Goal: Information Seeking & Learning: Learn about a topic

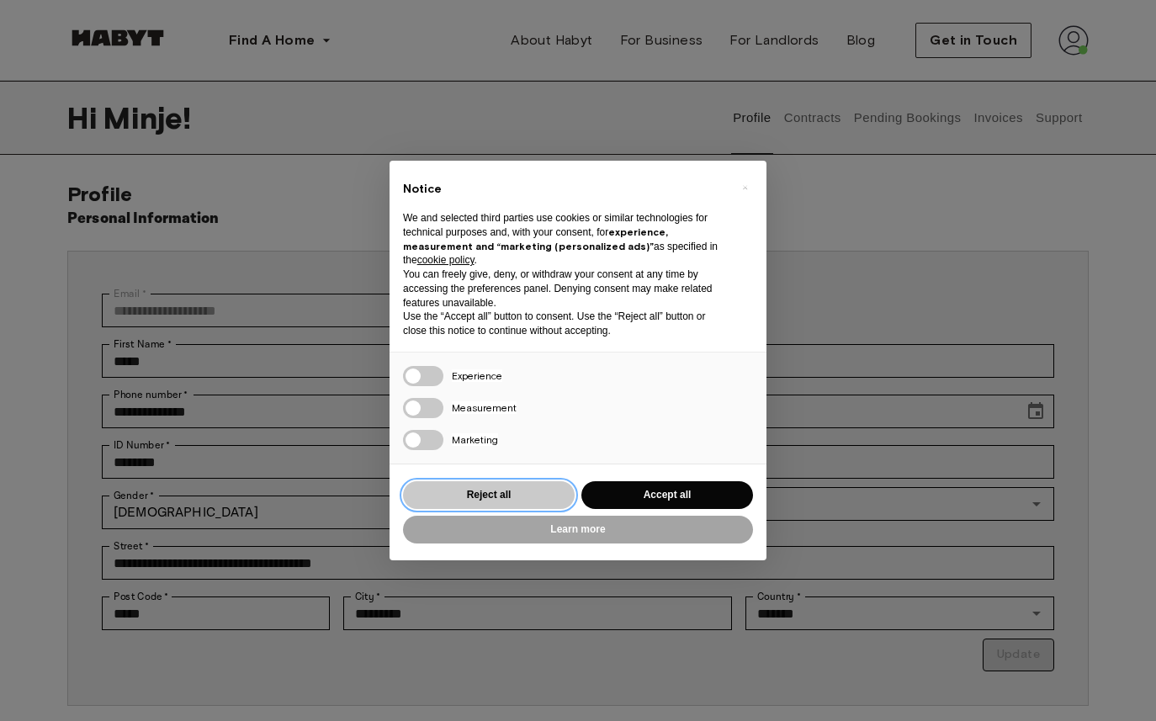
click at [492, 495] on button "Reject all" at bounding box center [489, 495] width 172 height 28
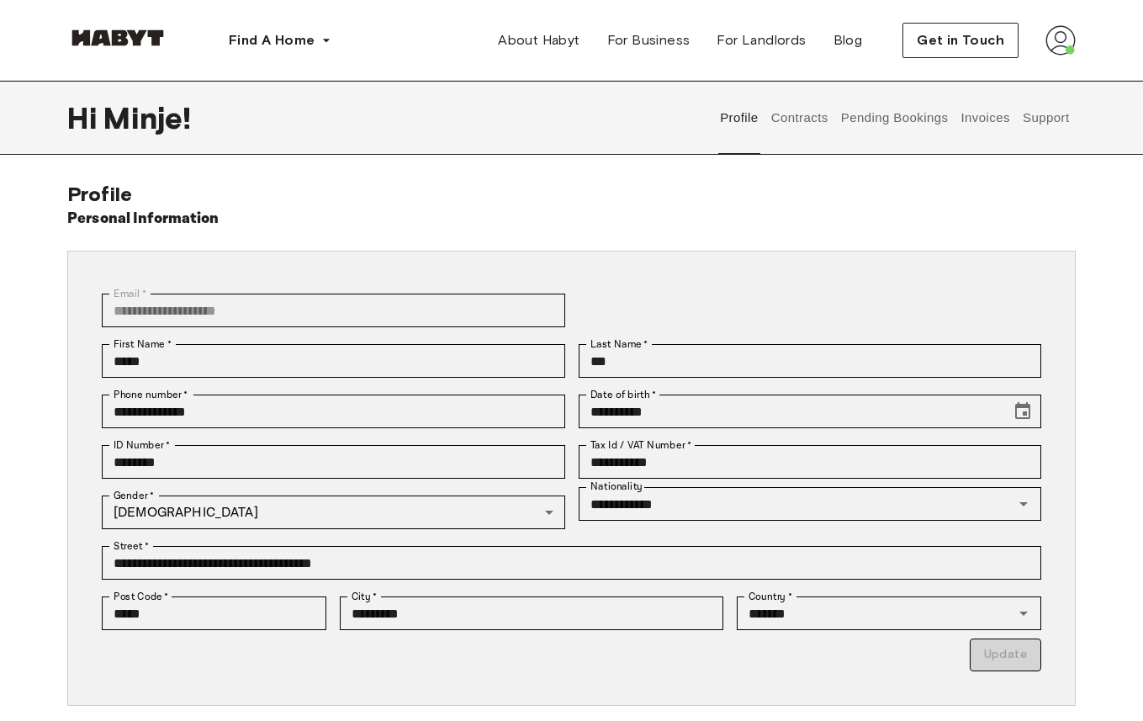
click at [797, 123] on button "Contracts" at bounding box center [799, 118] width 61 height 74
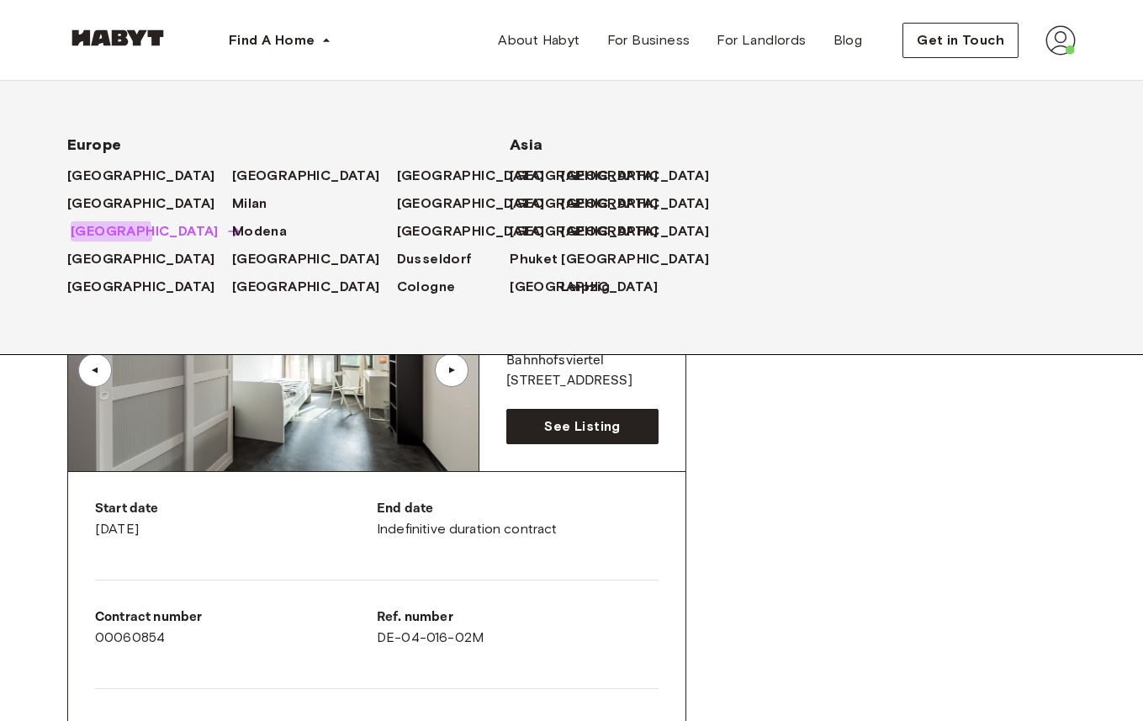
click at [107, 235] on span "[GEOGRAPHIC_DATA]" at bounding box center [145, 231] width 148 height 20
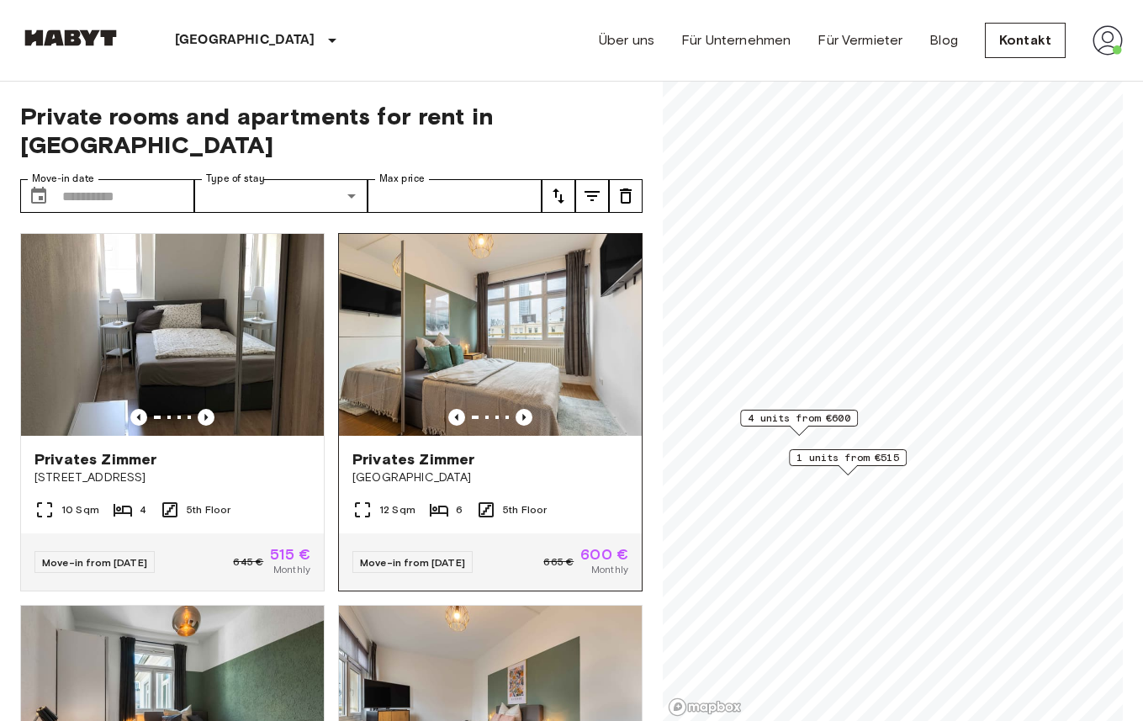
click at [534, 318] on img at bounding box center [490, 335] width 303 height 202
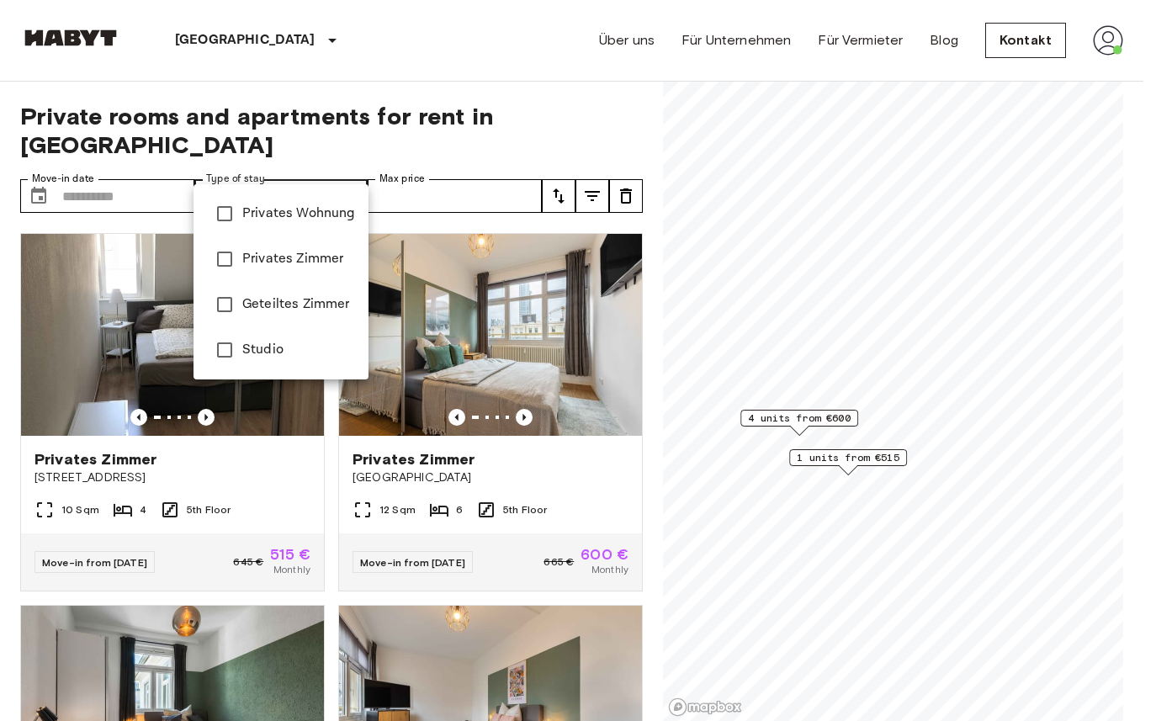
type input "******"
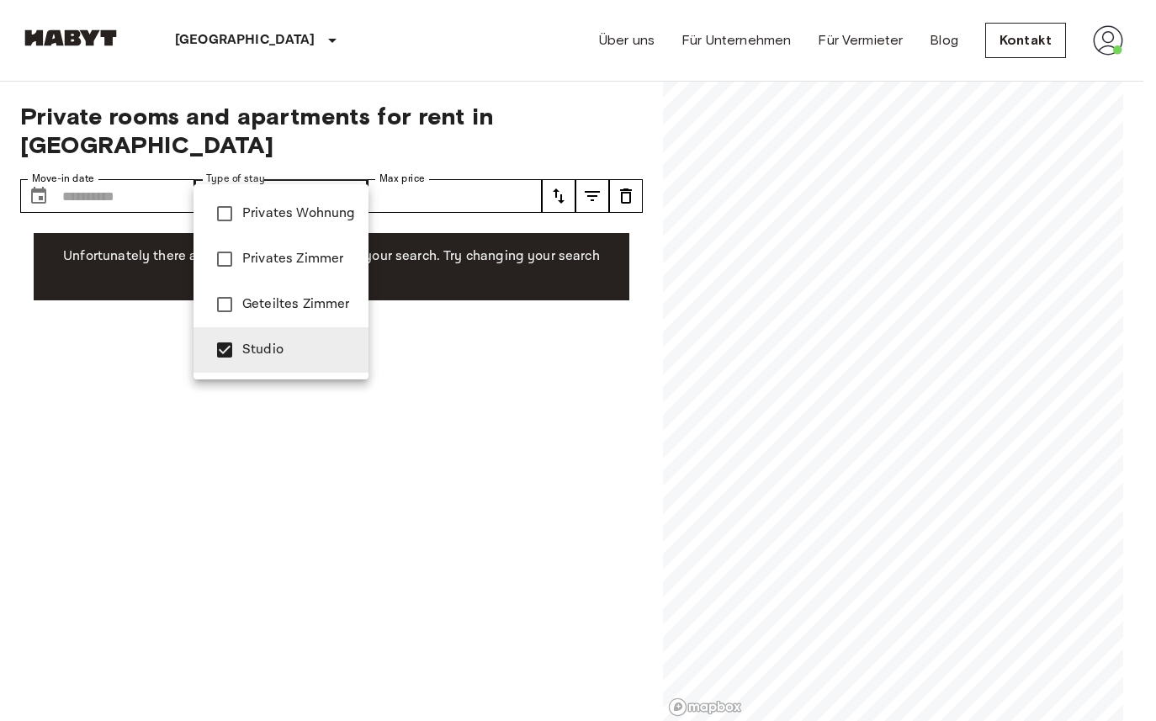
click at [508, 357] on div at bounding box center [578, 360] width 1156 height 721
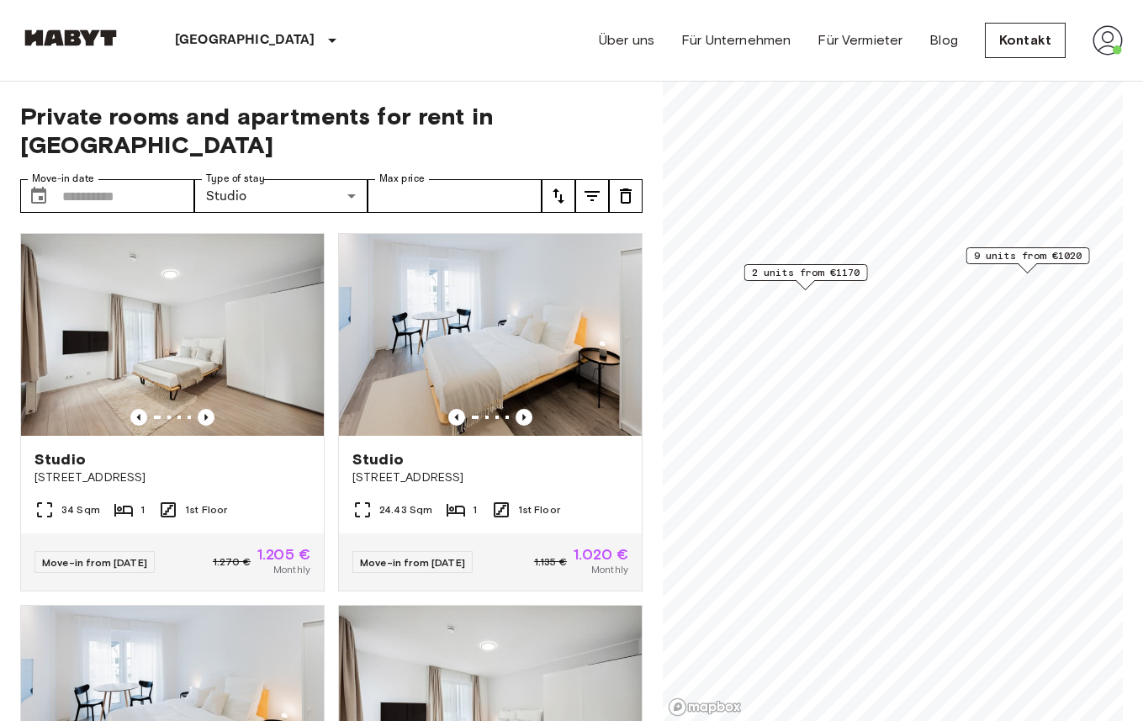
scroll to position [140, 0]
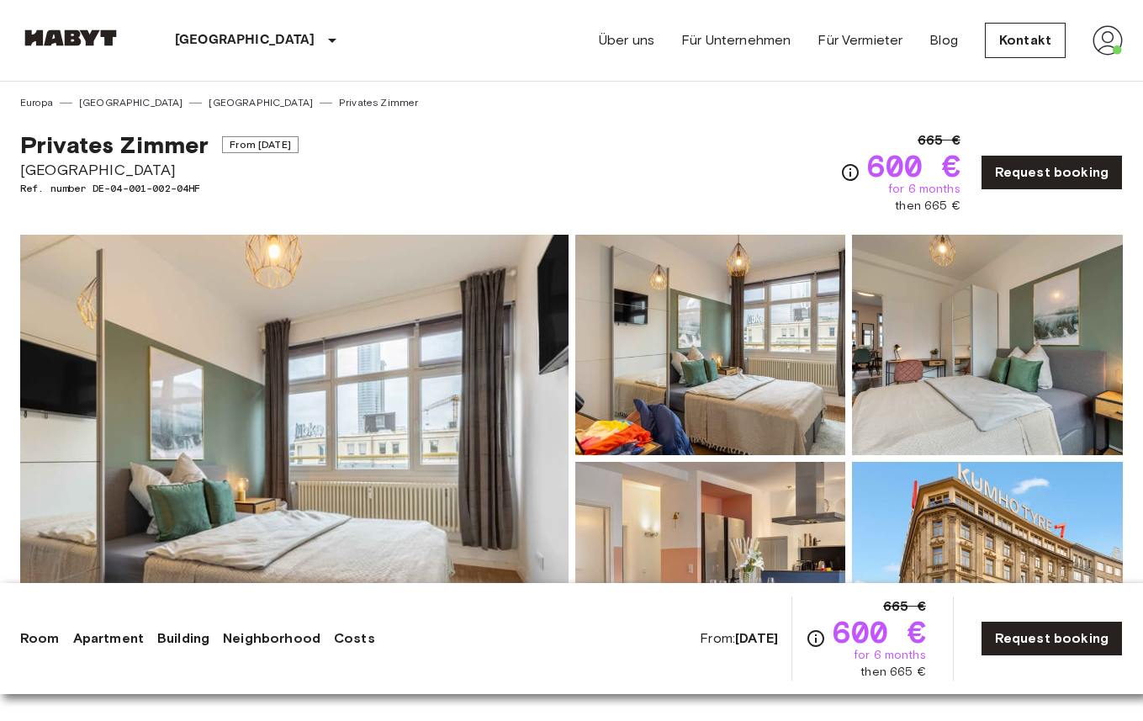
click at [414, 318] on img at bounding box center [294, 458] width 548 height 447
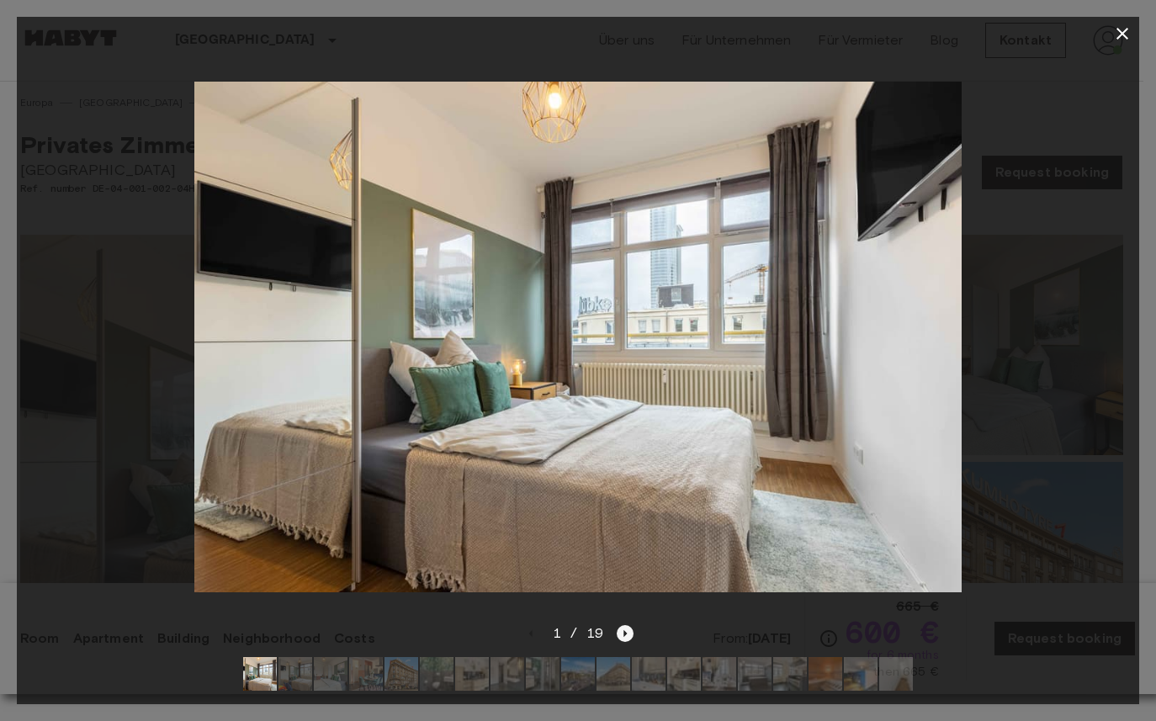
click at [619, 625] on icon "Next image" at bounding box center [624, 633] width 17 height 17
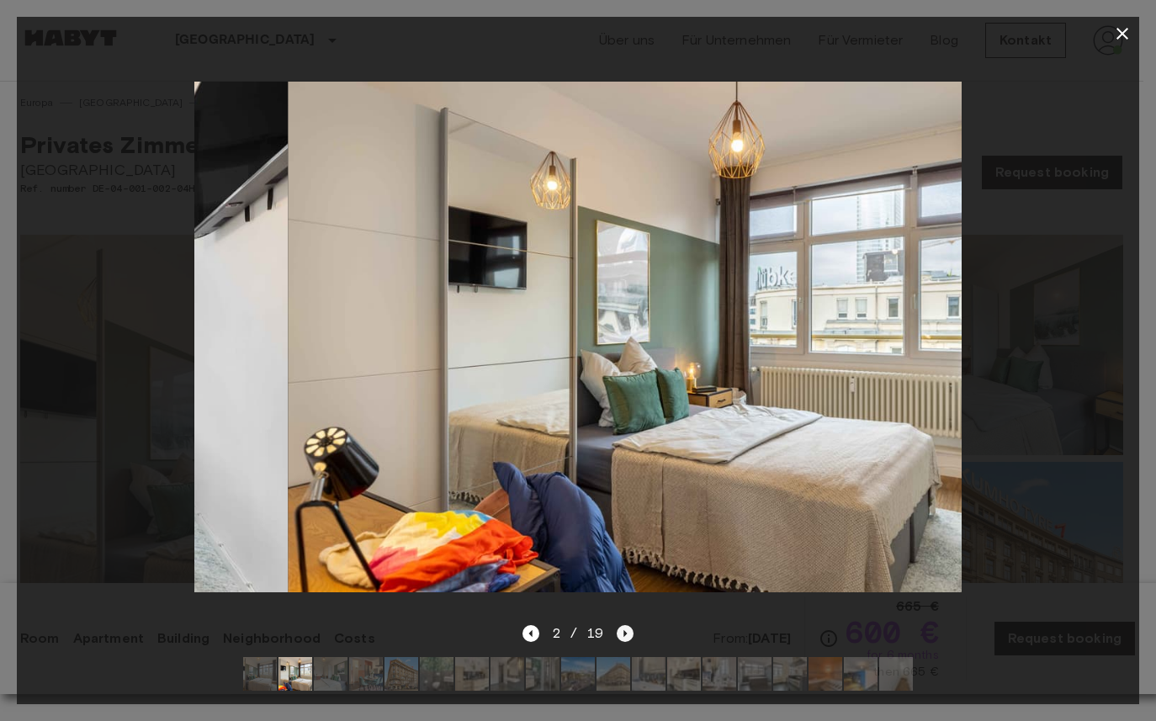
click at [619, 625] on icon "Next image" at bounding box center [624, 633] width 17 height 17
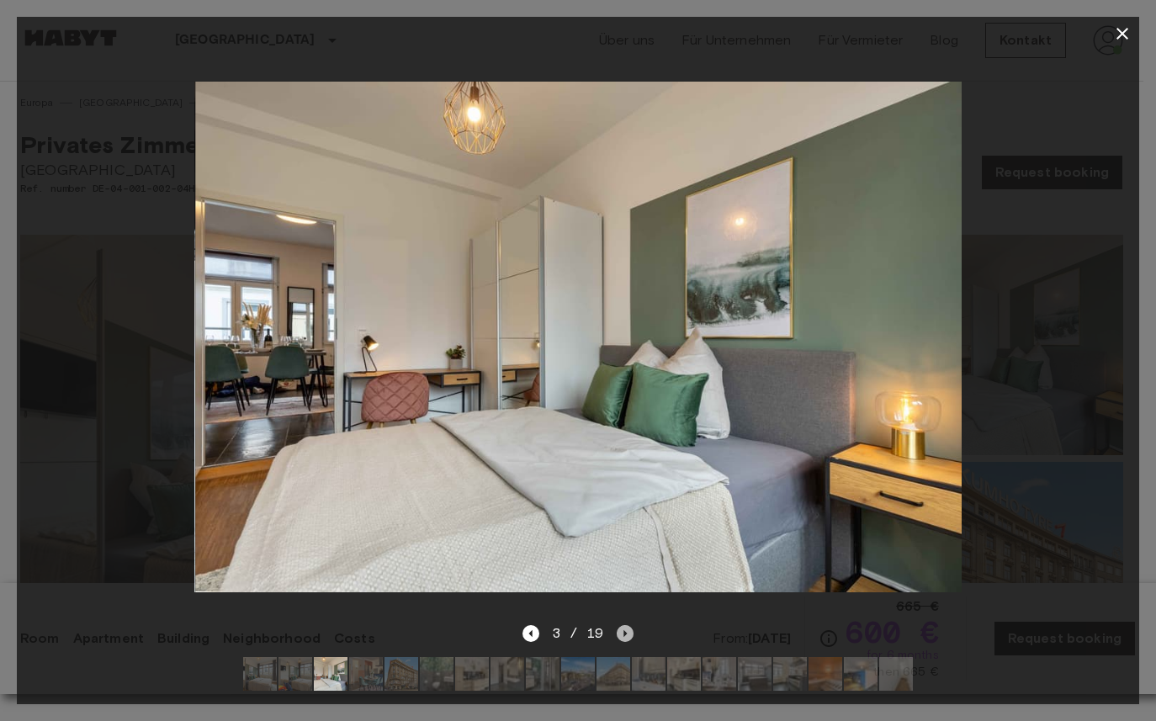
click at [619, 625] on icon "Next image" at bounding box center [624, 633] width 17 height 17
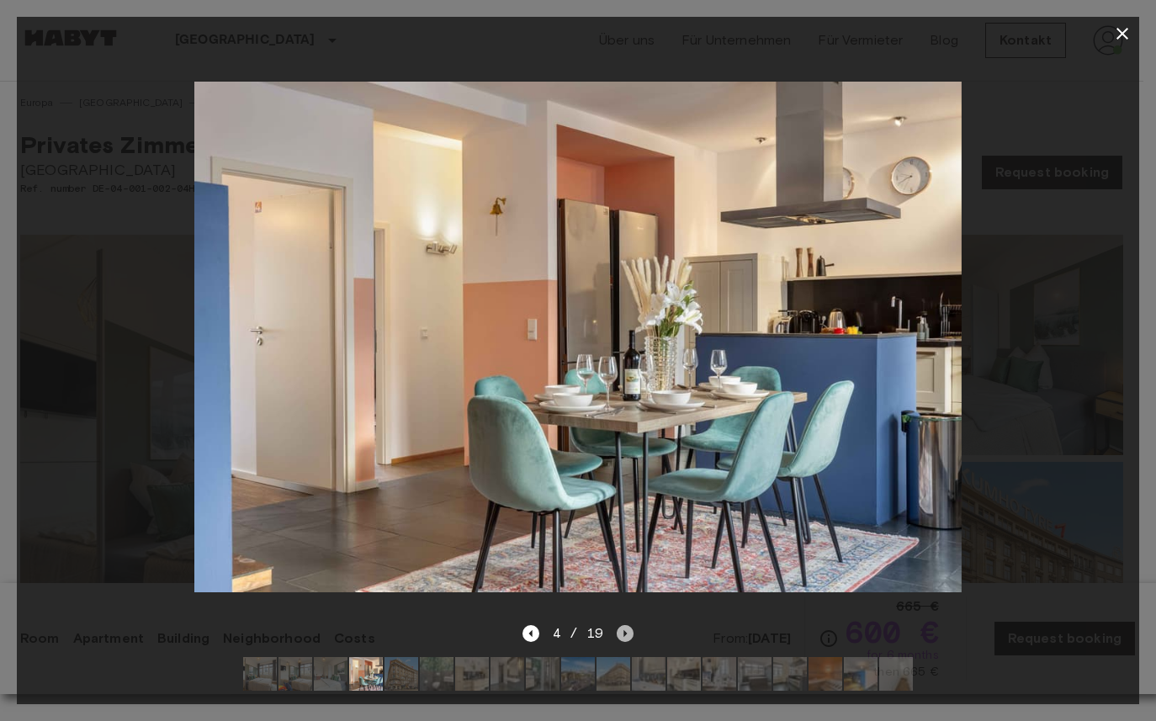
click at [619, 625] on icon "Next image" at bounding box center [624, 633] width 17 height 17
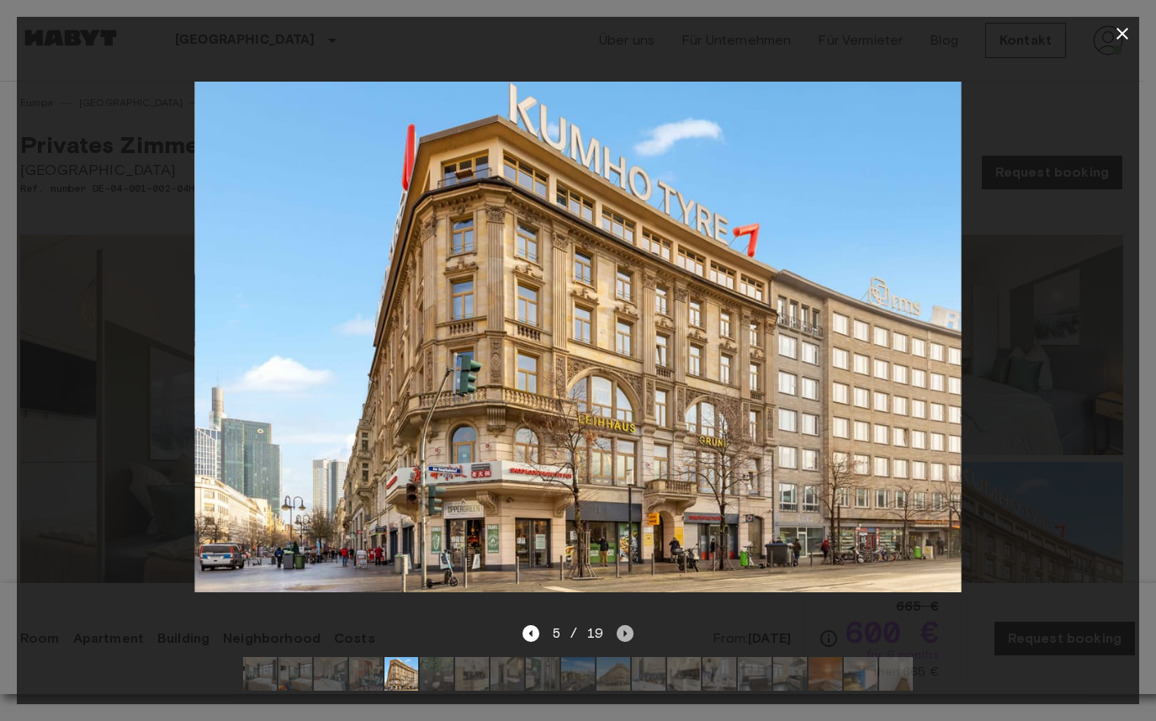
click at [619, 625] on icon "Next image" at bounding box center [624, 633] width 17 height 17
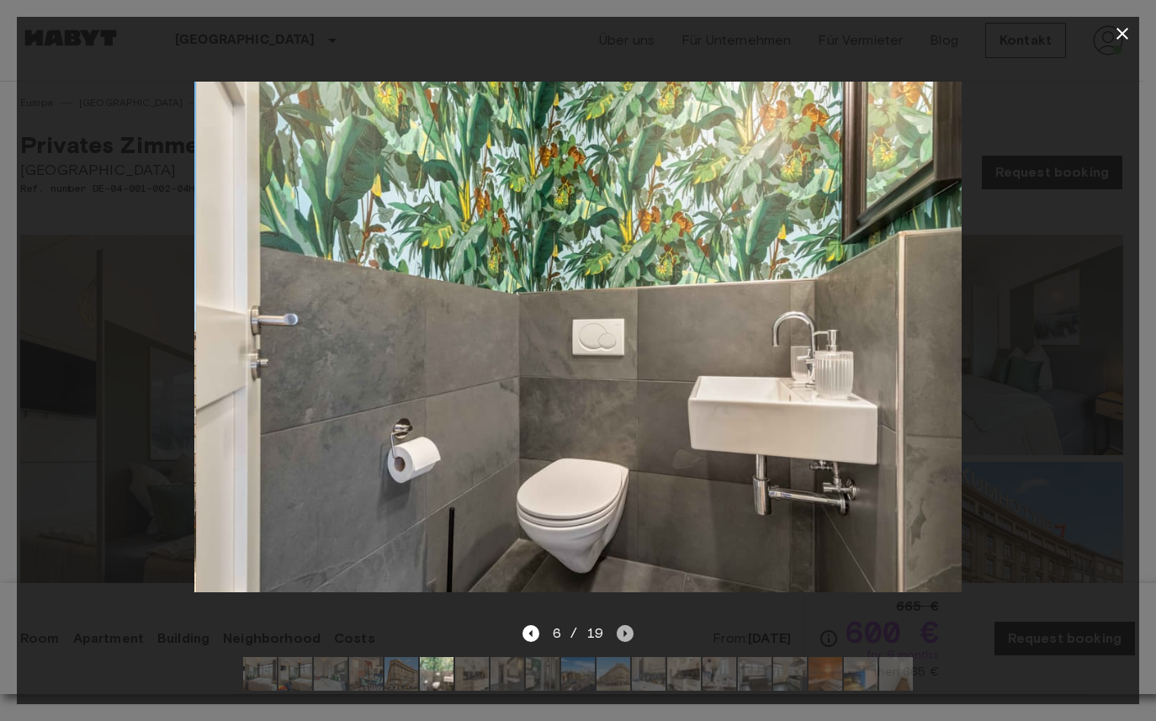
click at [619, 625] on icon "Next image" at bounding box center [624, 633] width 17 height 17
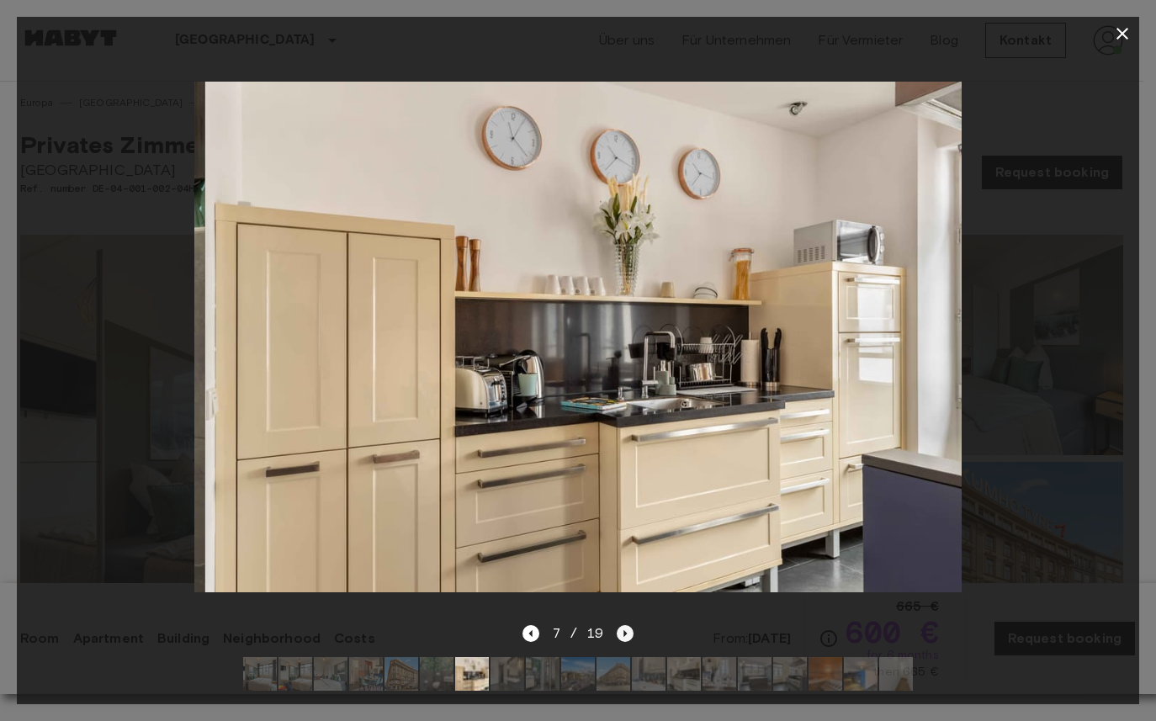
click at [619, 625] on icon "Next image" at bounding box center [624, 633] width 17 height 17
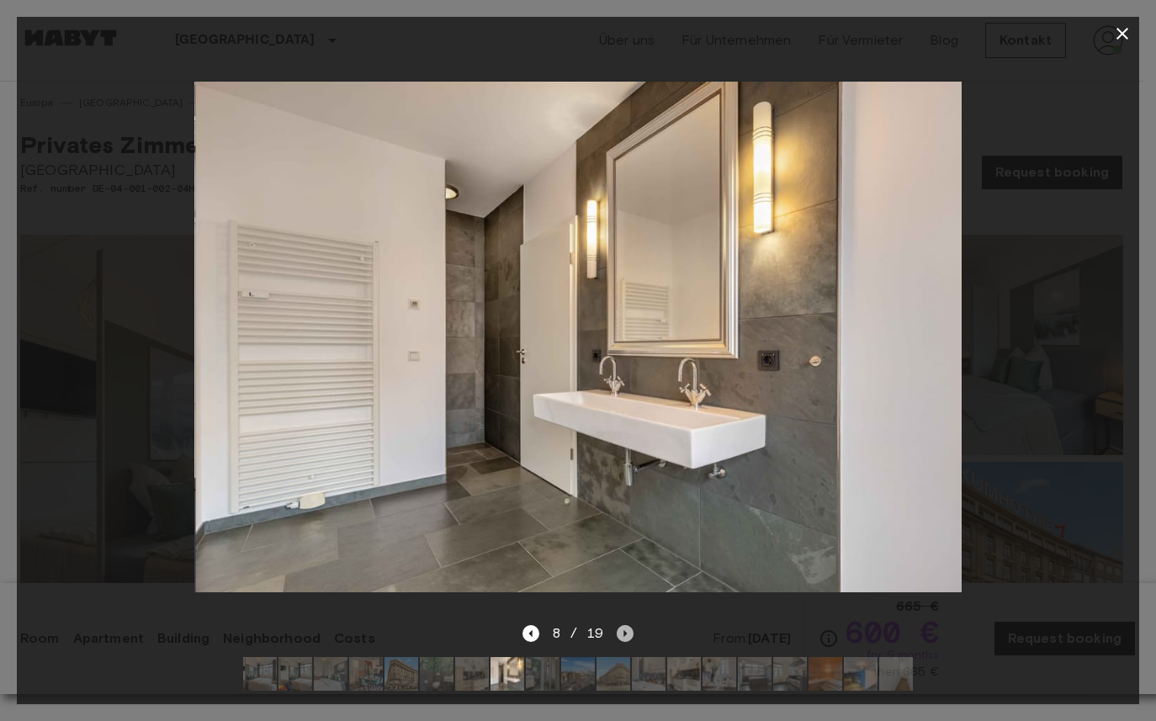
click at [619, 625] on icon "Next image" at bounding box center [624, 633] width 17 height 17
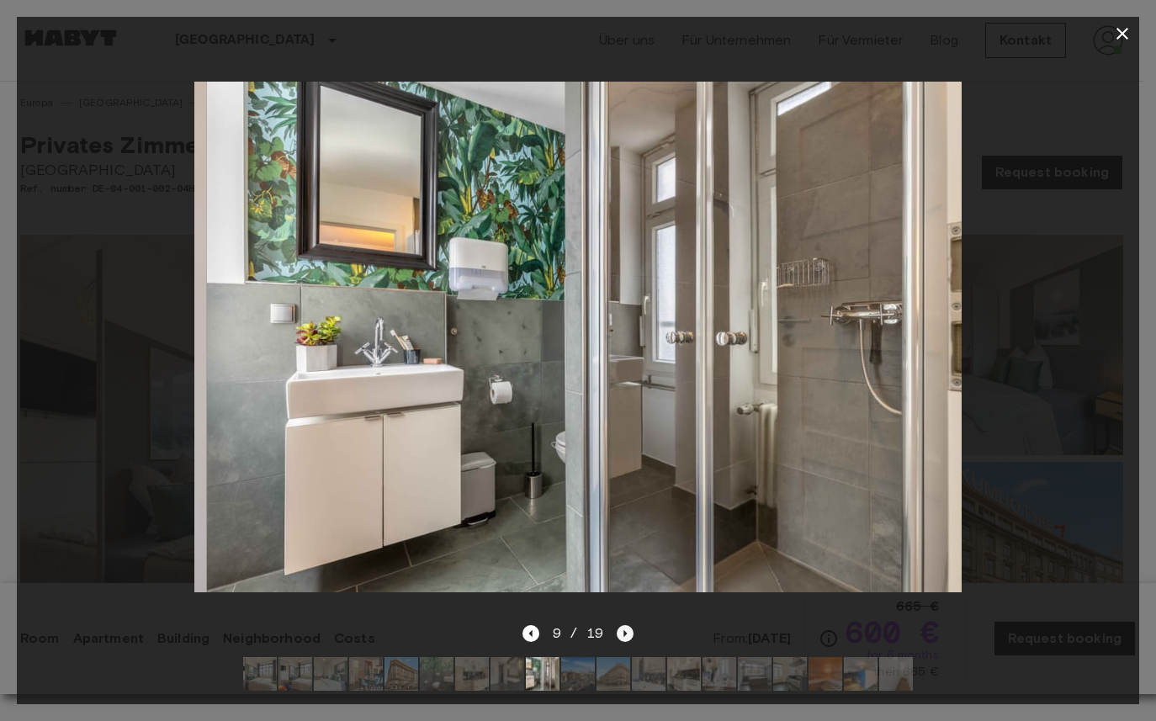
click at [619, 625] on icon "Next image" at bounding box center [624, 633] width 17 height 17
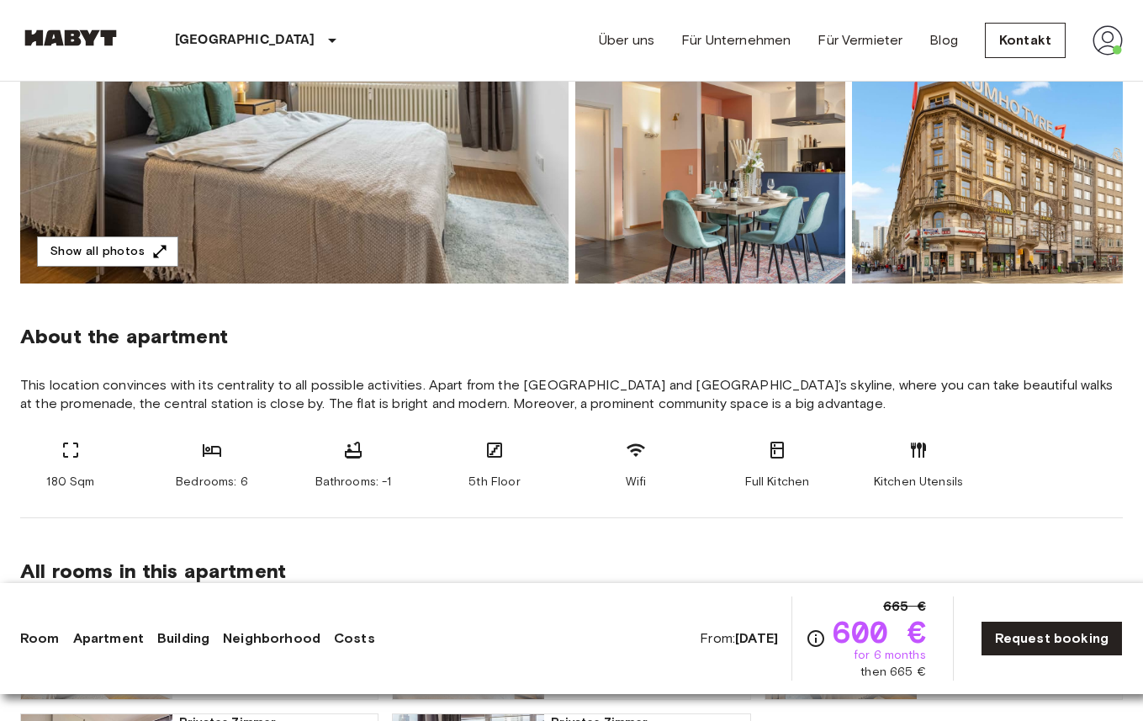
scroll to position [561, 0]
